Goal: Information Seeking & Learning: Learn about a topic

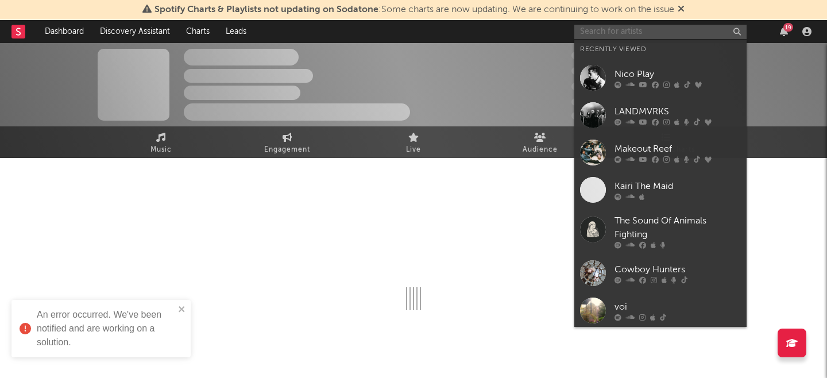
click at [605, 34] on input "text" at bounding box center [660, 32] width 172 height 14
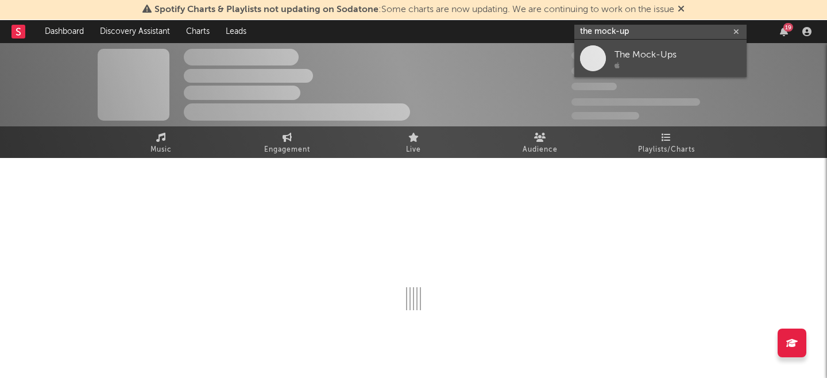
type input "the mock-up"
click at [632, 50] on div "The Mock-Ups" at bounding box center [677, 55] width 126 height 14
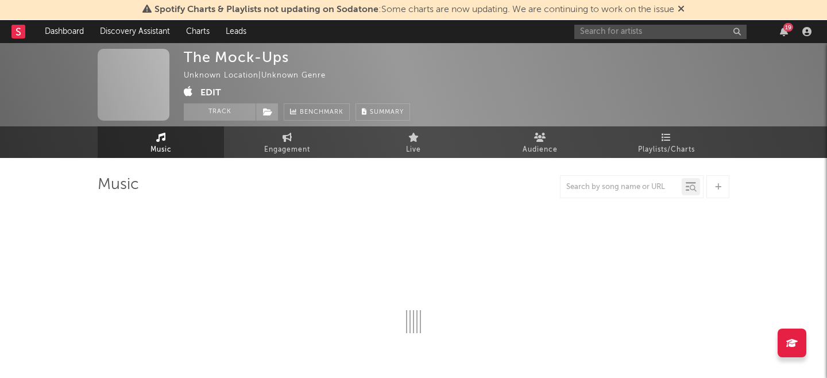
select select "1w"
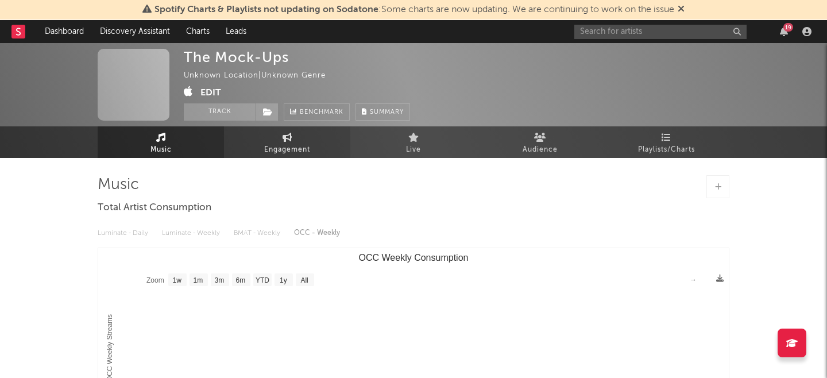
click at [280, 147] on span "Engagement" at bounding box center [287, 150] width 46 height 14
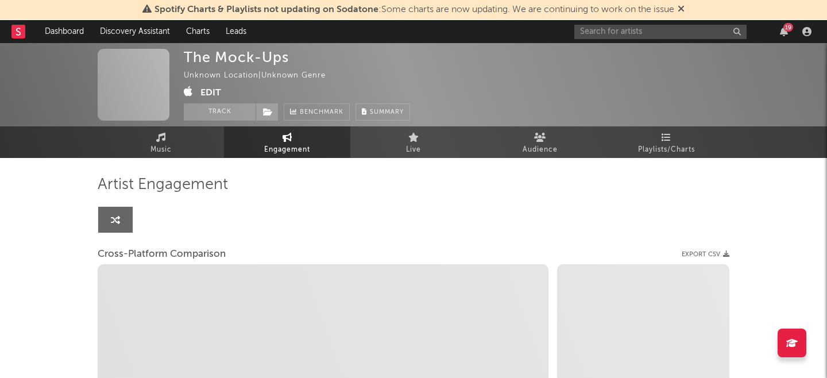
select select "1w"
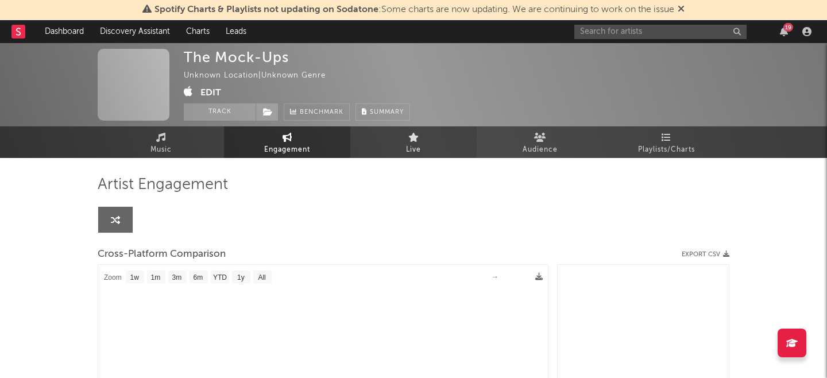
click at [393, 141] on link "Live" at bounding box center [413, 142] width 126 height 32
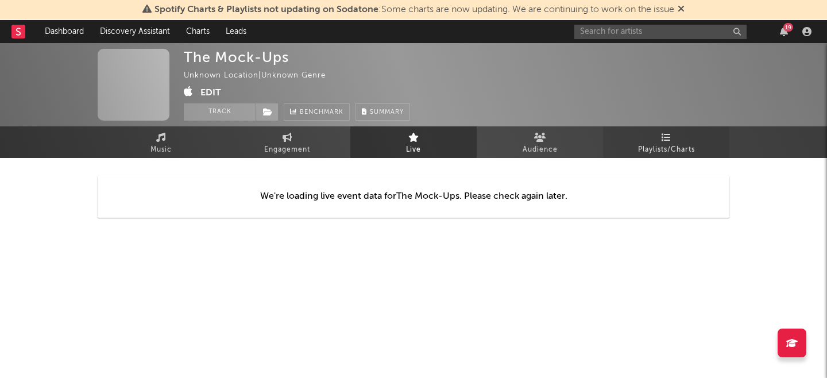
click at [632, 150] on link "Playlists/Charts" at bounding box center [666, 142] width 126 height 32
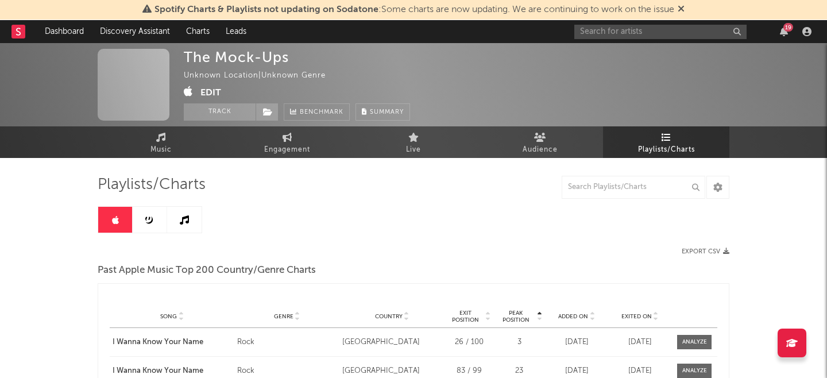
click at [209, 90] on button "Edit" at bounding box center [210, 93] width 21 height 14
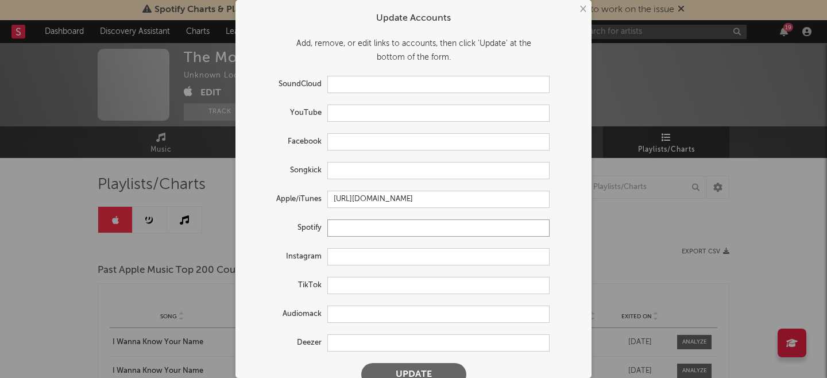
click at [363, 232] on input "text" at bounding box center [438, 227] width 222 height 17
paste input "[URL][DOMAIN_NAME]"
drag, startPoint x: 544, startPoint y: 230, endPoint x: 266, endPoint y: 226, distance: 277.9
click at [266, 226] on div "Spotify [URL][DOMAIN_NAME][DOMAIN_NAME]" at bounding box center [398, 227] width 303 height 17
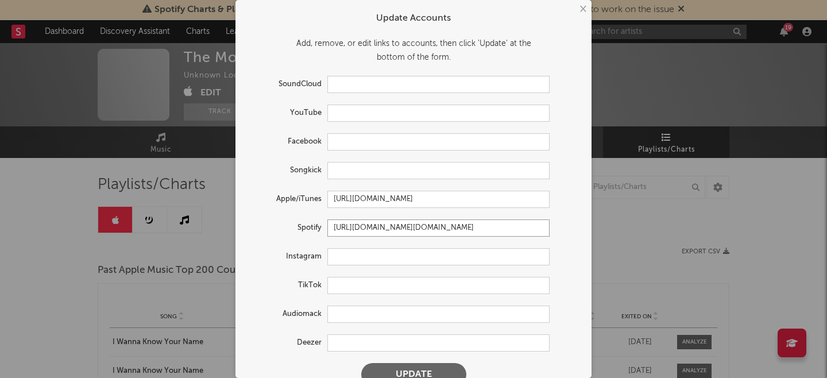
paste input "text"
type input "[URL][DOMAIN_NAME]"
click at [386, 370] on button "Update" at bounding box center [413, 374] width 105 height 23
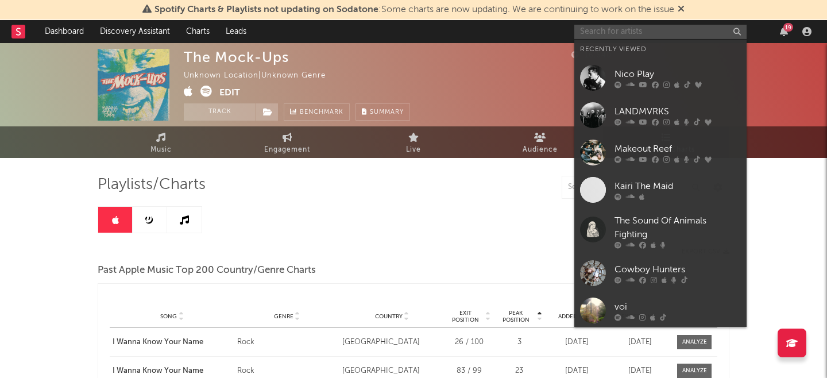
click at [631, 35] on input "text" at bounding box center [660, 32] width 172 height 14
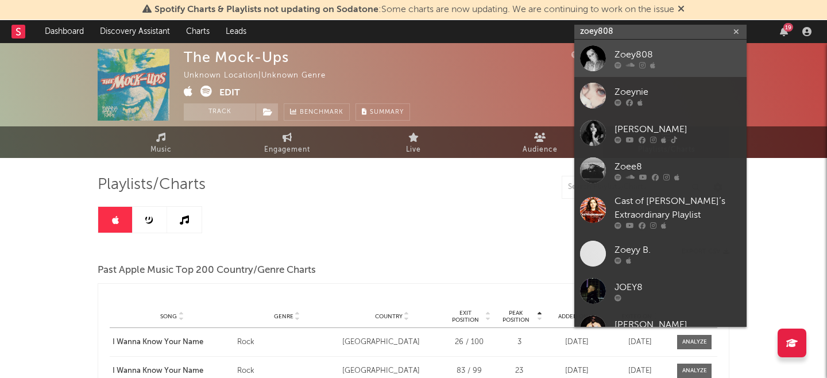
type input "zoey808"
click at [656, 56] on div "Zoey808" at bounding box center [677, 55] width 126 height 14
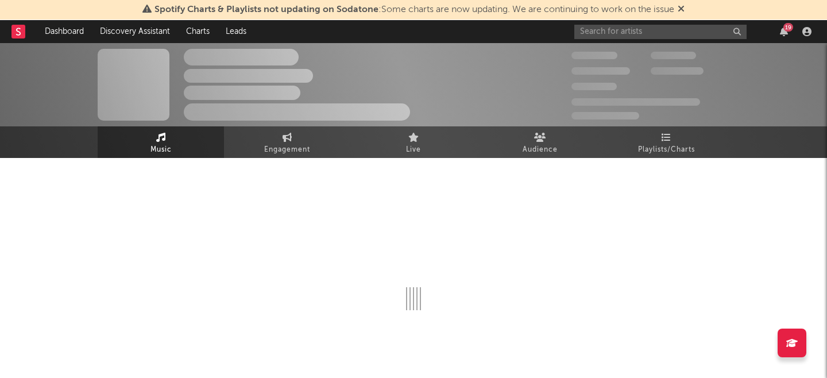
select select "1w"
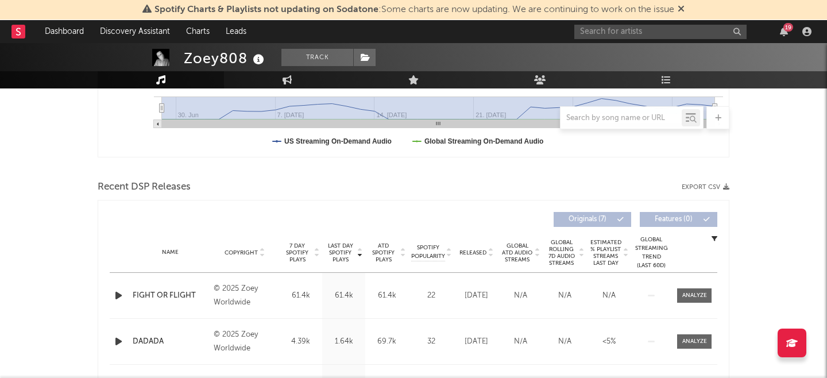
scroll to position [335, 0]
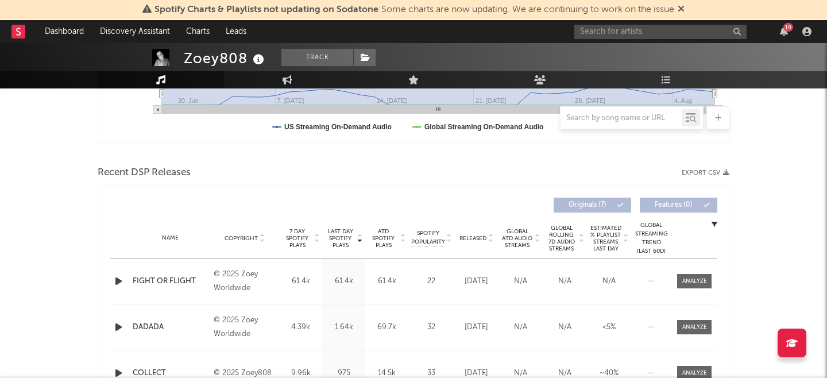
click at [121, 276] on icon "button" at bounding box center [119, 281] width 12 height 14
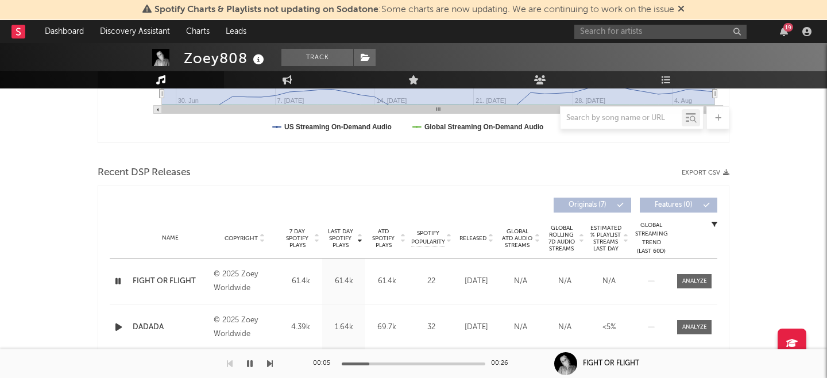
click at [115, 280] on icon "button" at bounding box center [118, 281] width 11 height 14
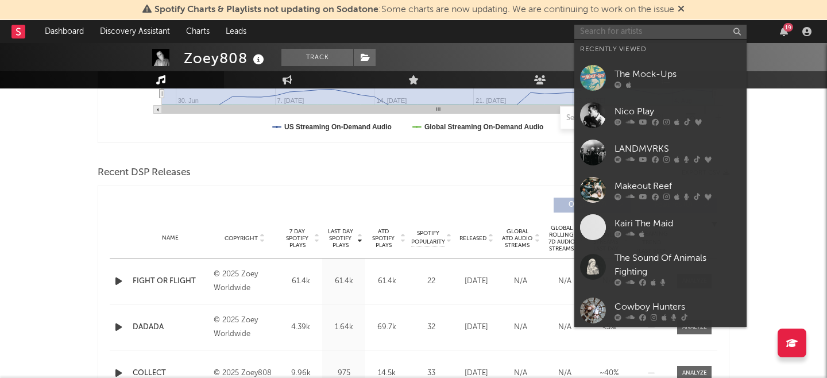
click at [595, 32] on input "text" at bounding box center [660, 32] width 172 height 14
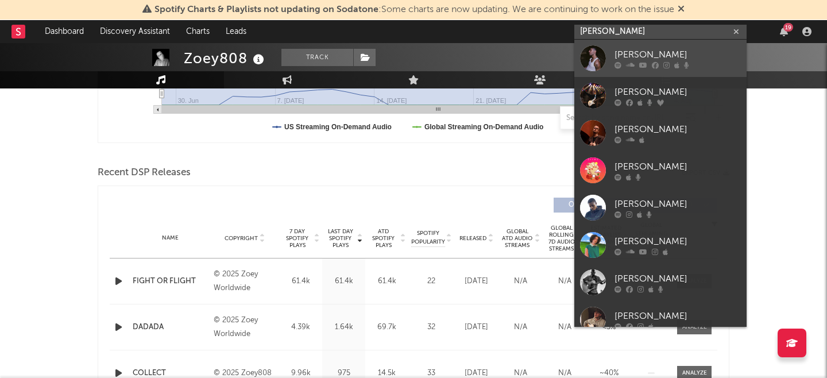
type input "[PERSON_NAME]"
click at [631, 59] on div "[PERSON_NAME]" at bounding box center [677, 55] width 126 height 14
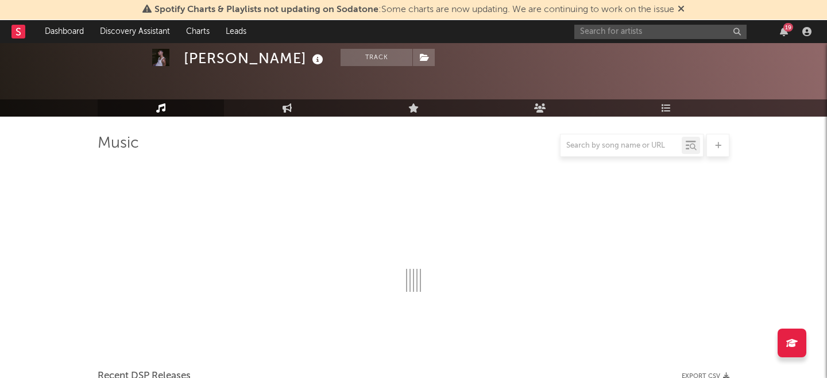
scroll to position [335, 0]
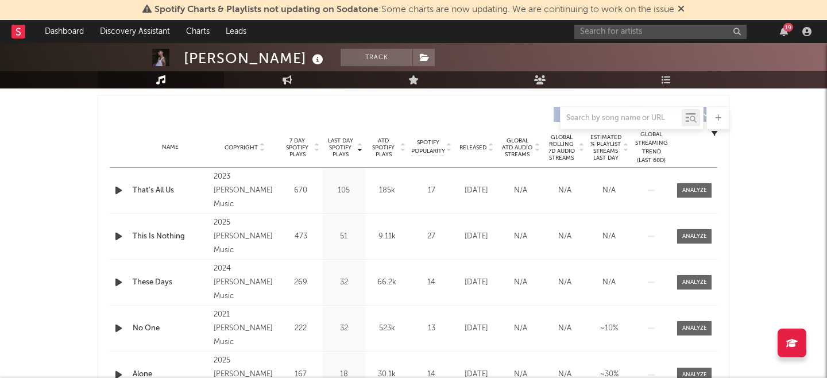
select select "6m"
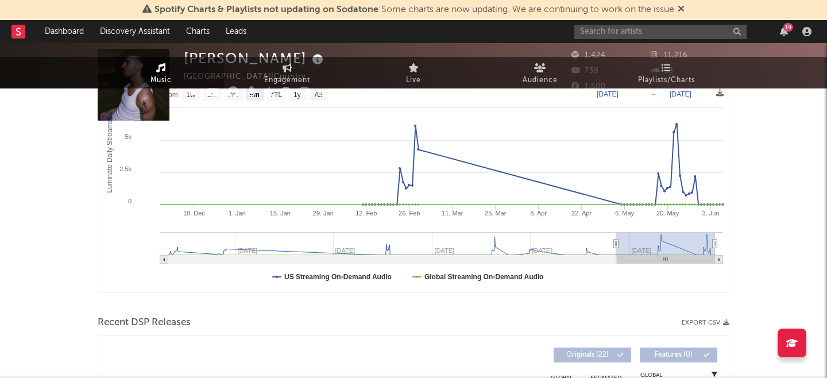
scroll to position [0, 0]
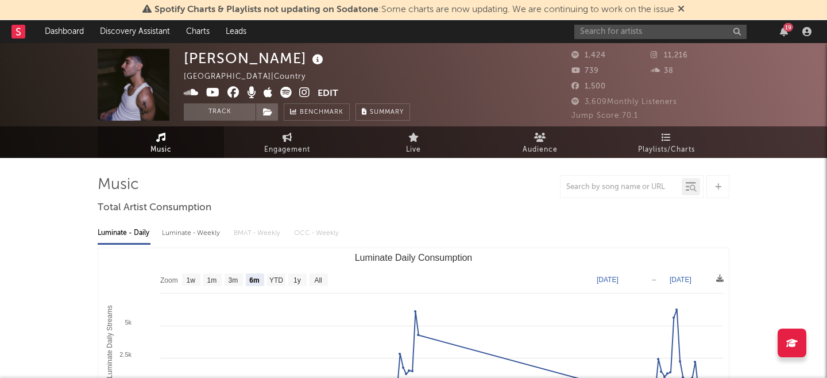
click at [306, 91] on icon at bounding box center [304, 92] width 11 height 11
click at [612, 34] on input "text" at bounding box center [660, 32] width 172 height 14
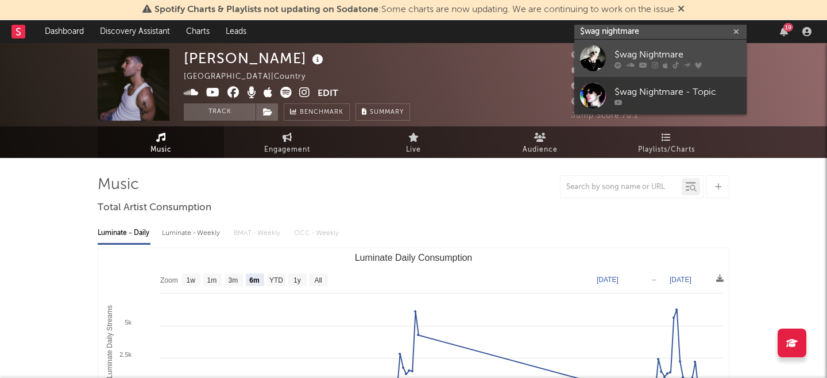
type input "$wag nightmare"
click at [635, 51] on div "$wag Nightmare" at bounding box center [677, 55] width 126 height 14
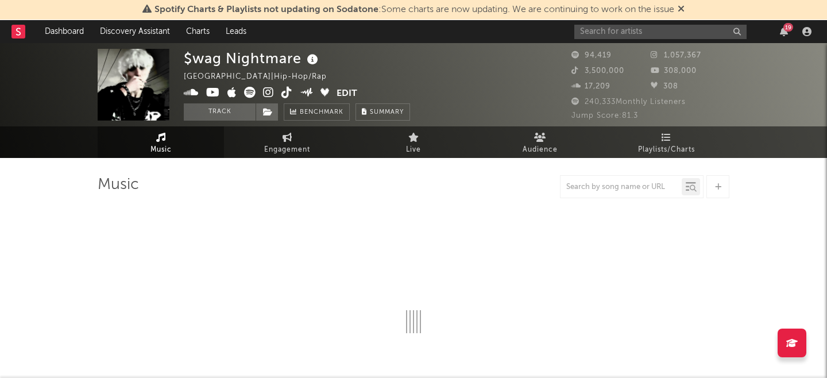
select select "6m"
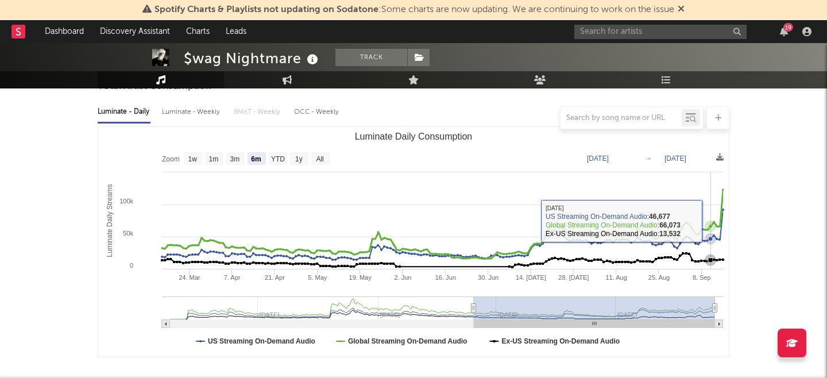
scroll to position [86, 0]
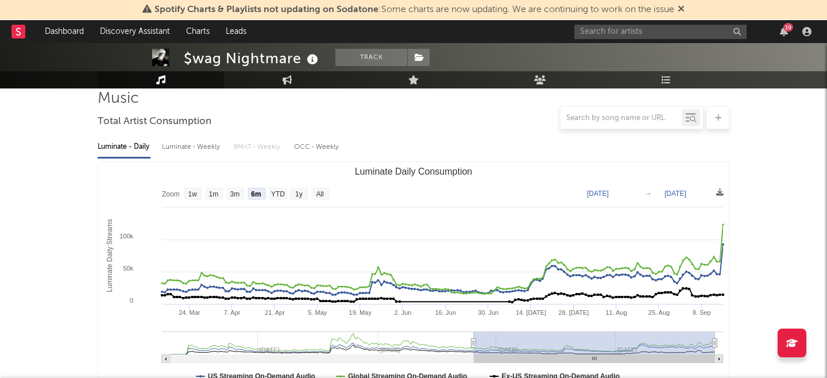
click at [617, 39] on div "19" at bounding box center [694, 31] width 241 height 23
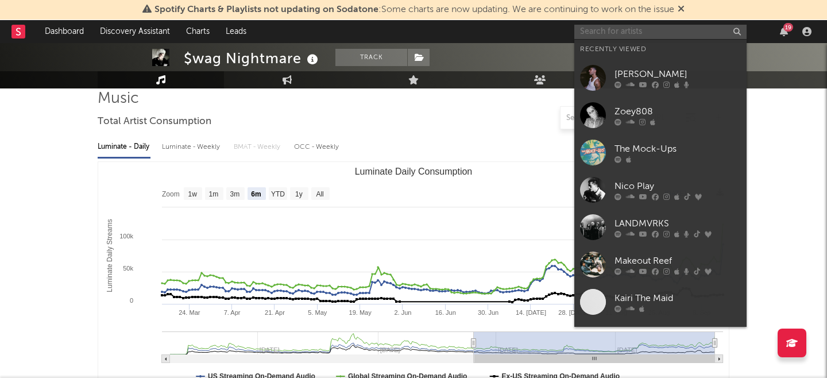
click at [616, 33] on input "text" at bounding box center [660, 32] width 172 height 14
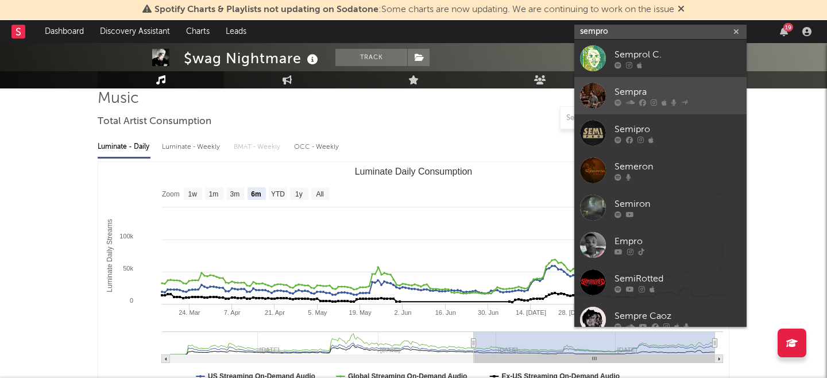
type input "sempro"
click at [638, 94] on div "Sempra" at bounding box center [677, 92] width 126 height 14
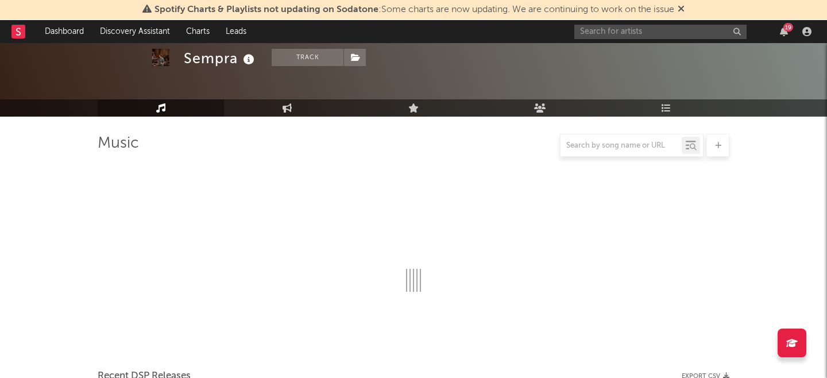
scroll to position [86, 0]
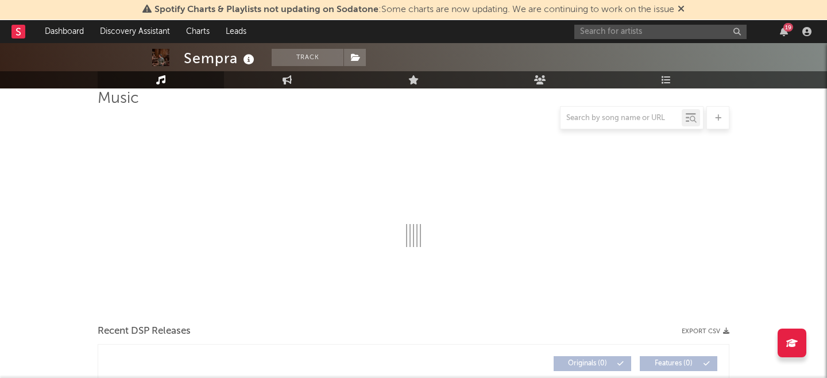
select select "1w"
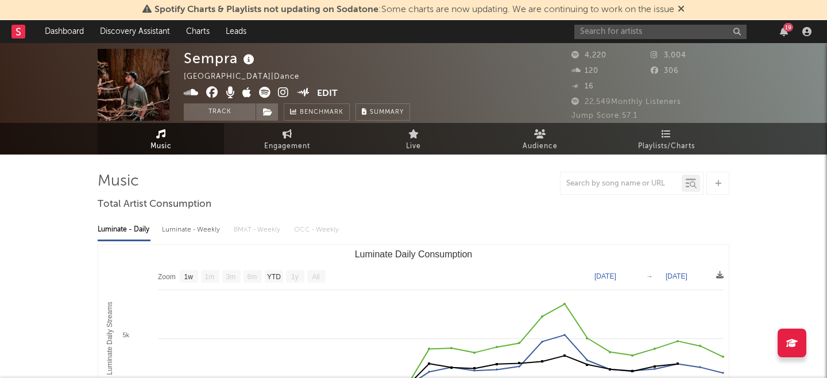
scroll to position [0, 0]
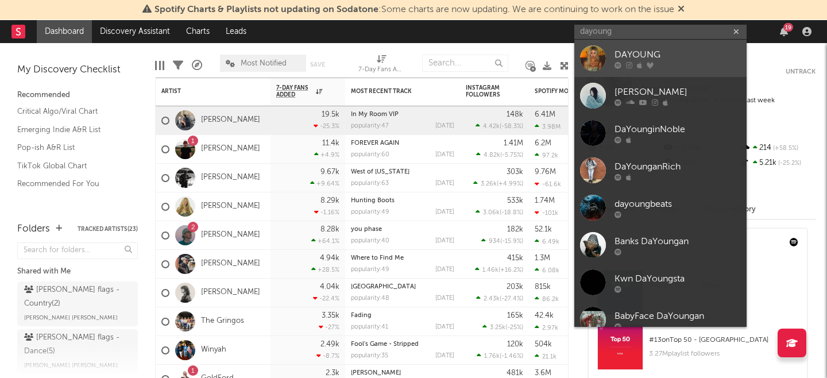
type input "dayoung"
click at [667, 53] on div "DAYOUNG" at bounding box center [677, 55] width 126 height 14
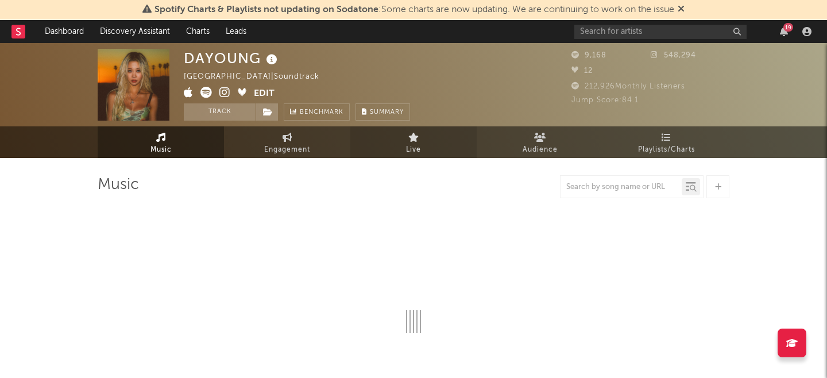
select select "6m"
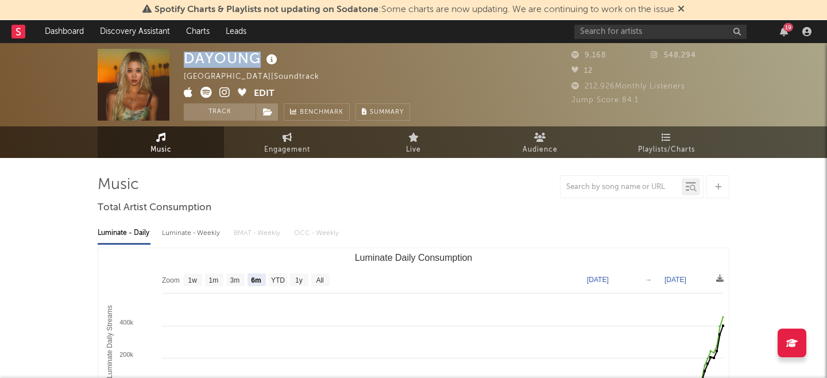
drag, startPoint x: 185, startPoint y: 56, endPoint x: 259, endPoint y: 56, distance: 73.5
click at [259, 56] on div "DAYOUNG" at bounding box center [232, 58] width 96 height 19
copy div "DAYOUNG"
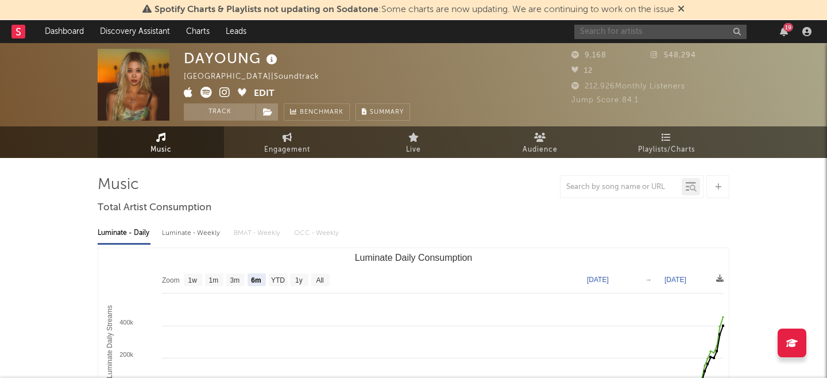
click at [636, 33] on input "text" at bounding box center [660, 32] width 172 height 14
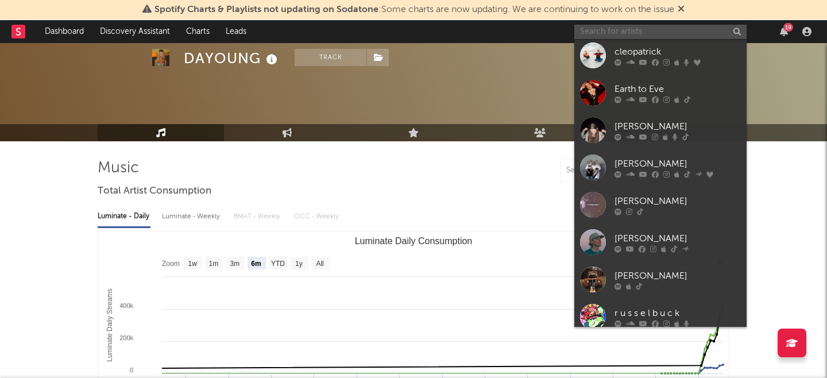
scroll to position [39, 0]
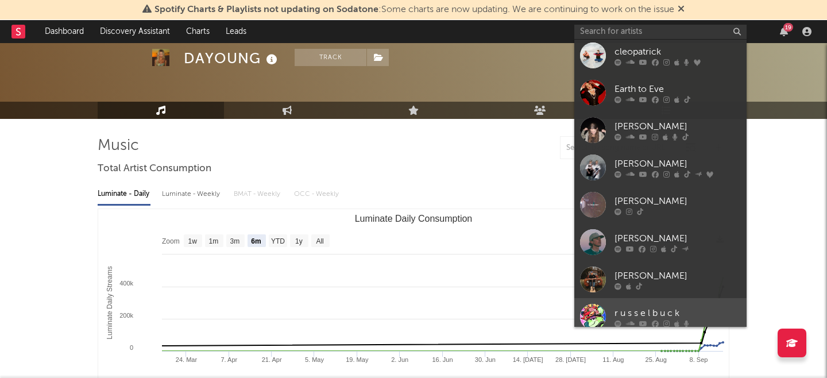
click at [626, 320] on icon at bounding box center [630, 323] width 9 height 7
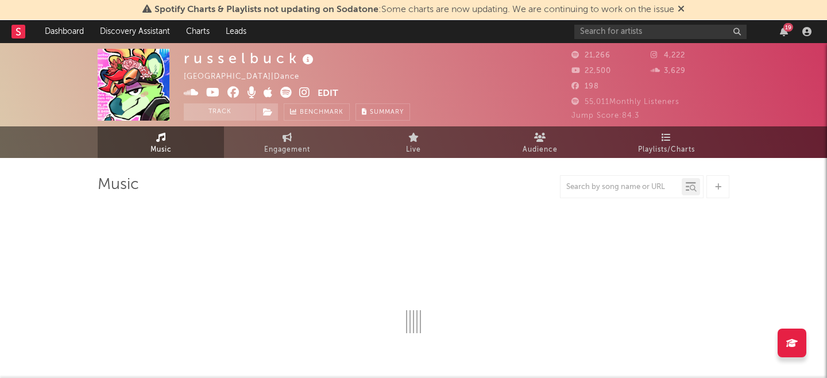
select select "6m"
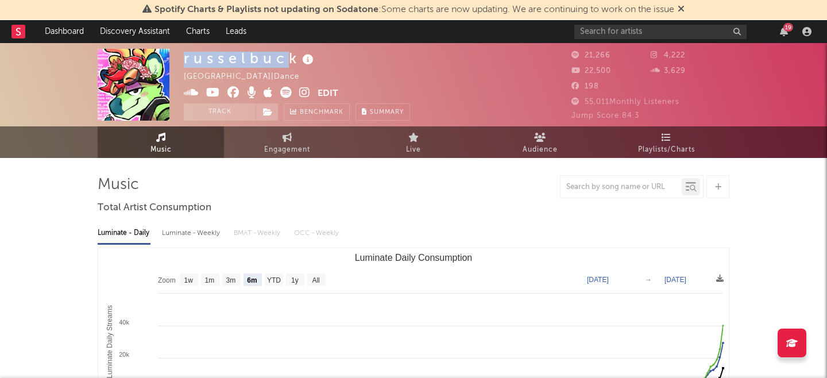
drag, startPoint x: 184, startPoint y: 58, endPoint x: 295, endPoint y: 55, distance: 110.3
click at [295, 55] on div "r u s s e l b u c k" at bounding box center [250, 58] width 133 height 19
copy div "r u s s e l b u c"
drag, startPoint x: 299, startPoint y: 57, endPoint x: 183, endPoint y: 56, distance: 115.4
click at [184, 56] on div "r u s s e l b u c k" at bounding box center [250, 58] width 133 height 19
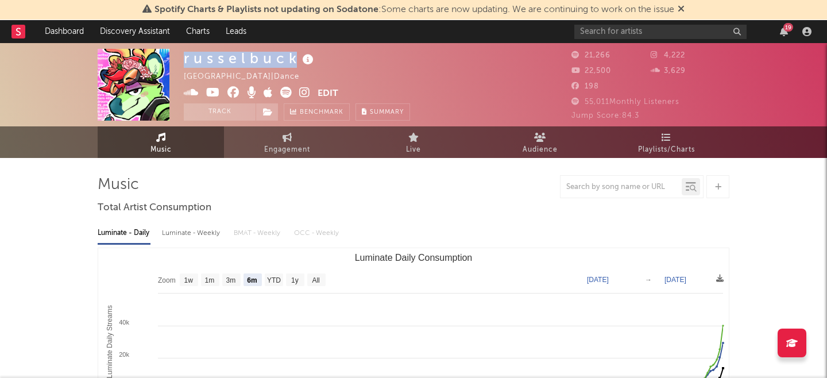
copy div "r u s s e l b u c k"
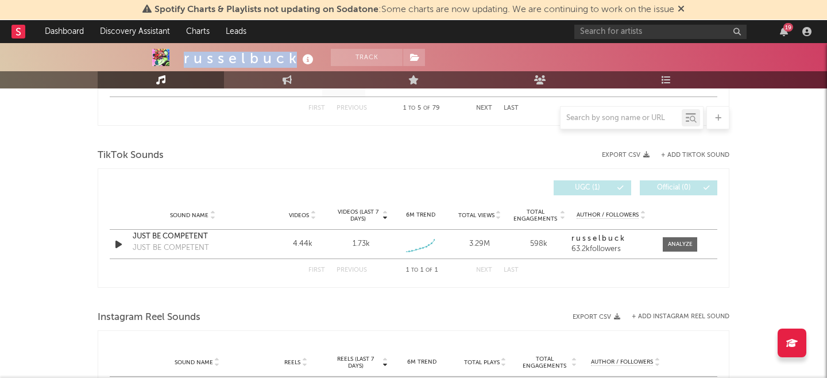
scroll to position [731, 0]
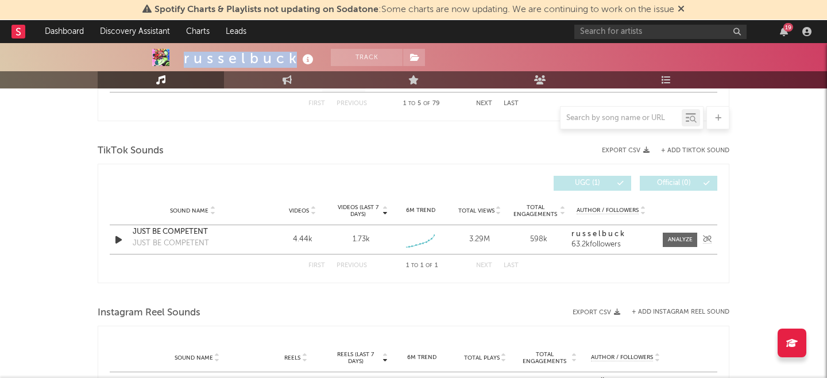
click at [168, 233] on div "JUST BE COMPETENT" at bounding box center [193, 231] width 120 height 11
